Goal: Navigation & Orientation: Go to known website

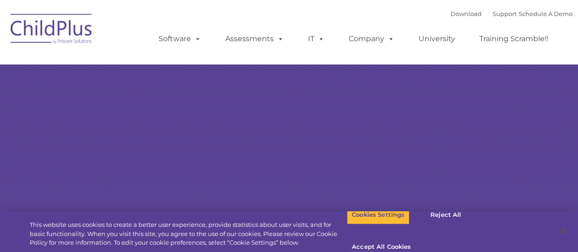
select select "MEDIUM"
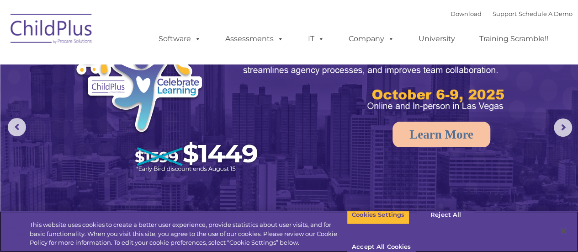
scroll to position [53, 0]
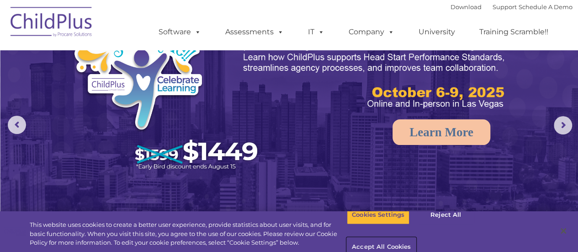
click at [416, 238] on button "Accept All Cookies" at bounding box center [381, 247] width 69 height 19
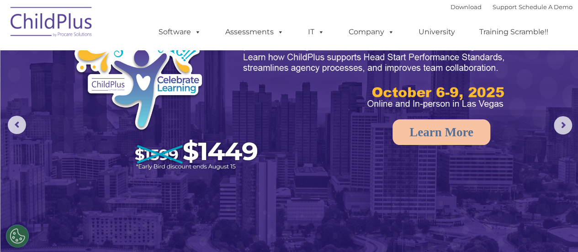
scroll to position [0, 0]
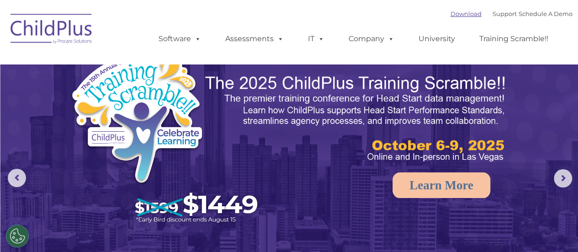
click at [453, 16] on link "Download" at bounding box center [466, 13] width 31 height 7
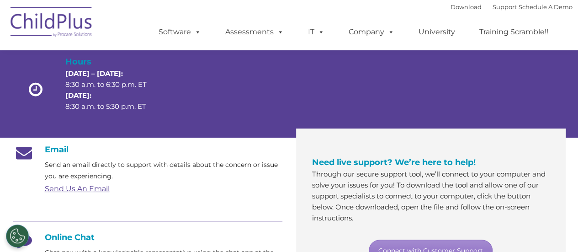
scroll to position [60, 0]
